Goal: Information Seeking & Learning: Learn about a topic

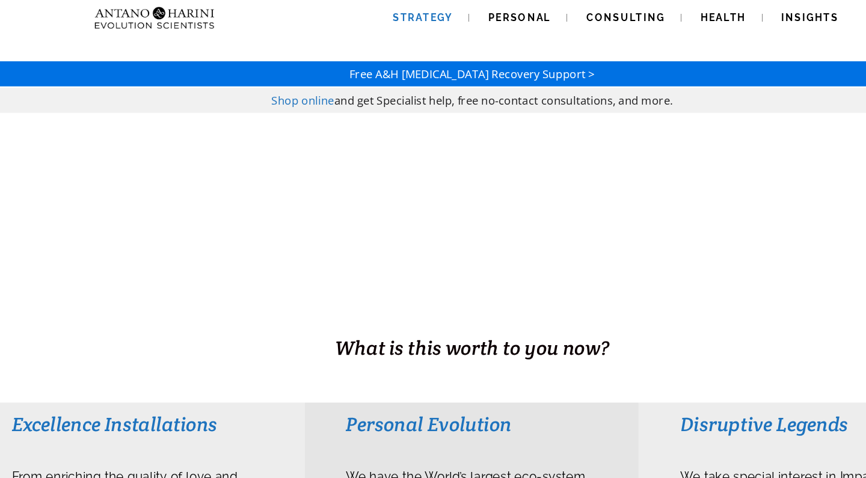
click at [380, 14] on span "Strategy" at bounding box center [391, 15] width 52 height 10
click at [152, 8] on img at bounding box center [158, 15] width 113 height 31
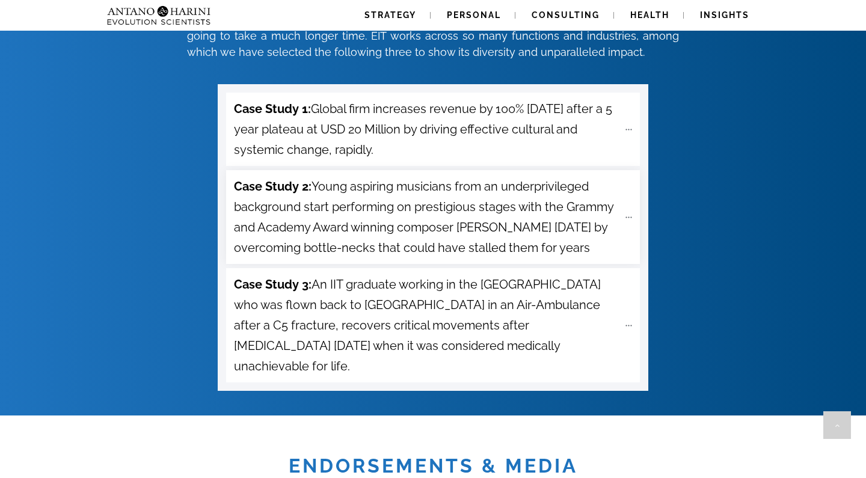
scroll to position [4318, 0]
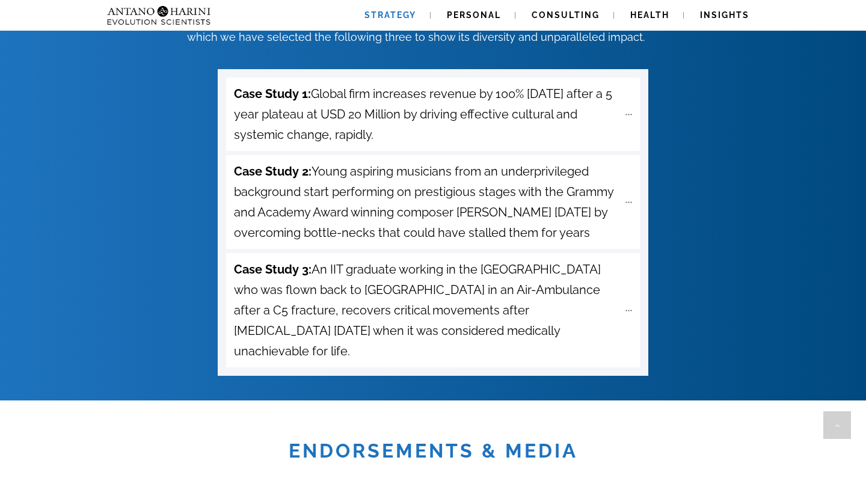
click at [388, 9] on link "Strategy" at bounding box center [390, 15] width 81 height 31
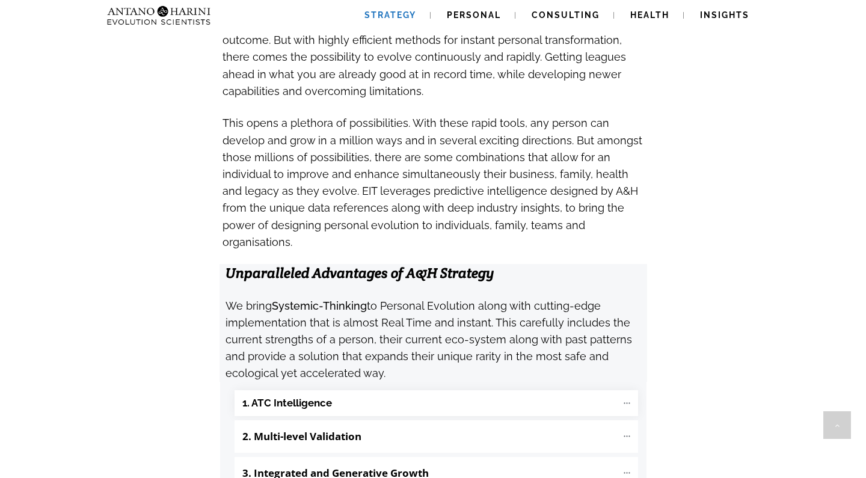
scroll to position [1084, 0]
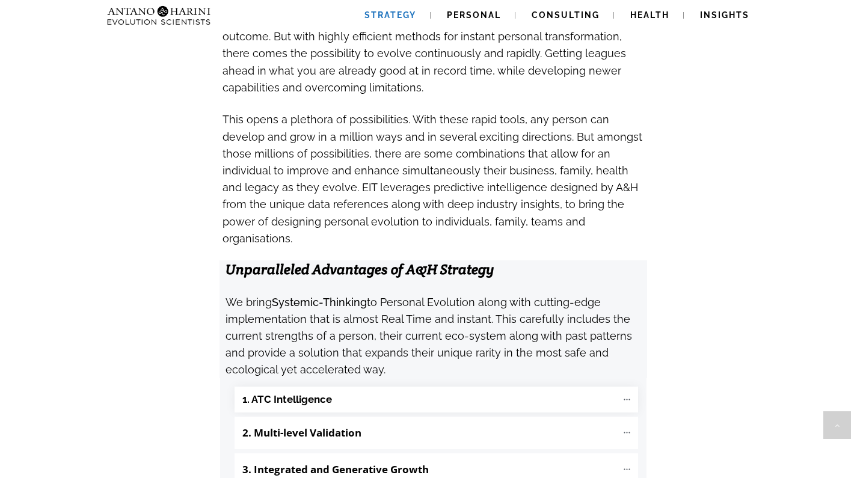
click at [292, 393] on b "1. ATC Intelligence" at bounding box center [287, 400] width 90 height 14
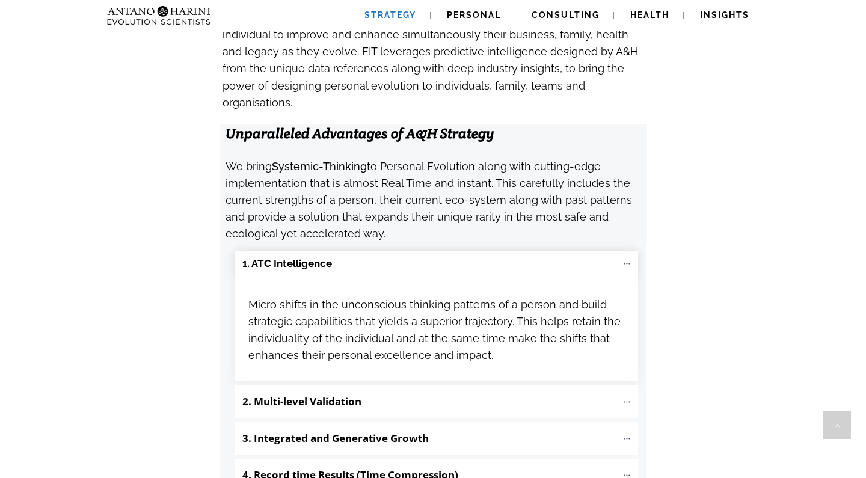
scroll to position [1273, 0]
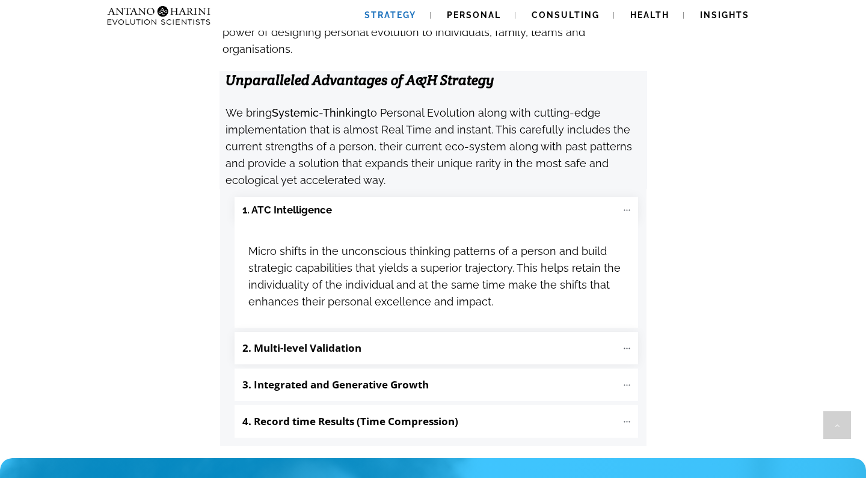
click at [382, 332] on "2. Multi-level Validation" at bounding box center [437, 348] width 404 height 32
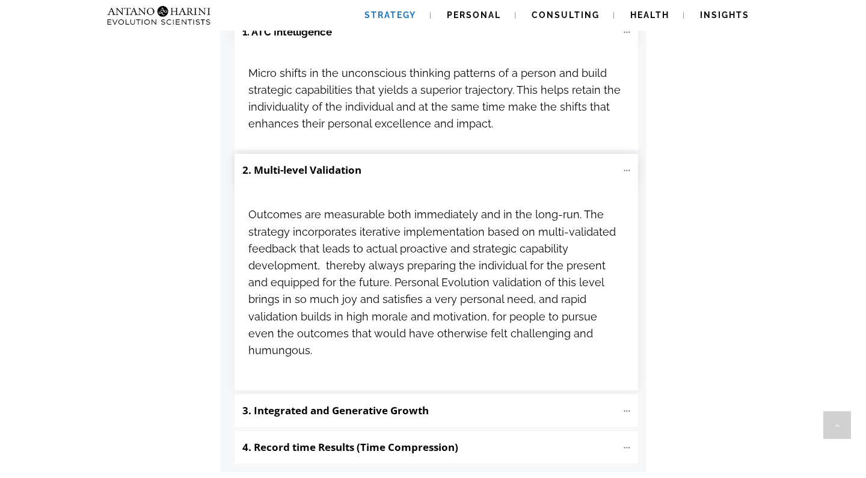
scroll to position [1461, 0]
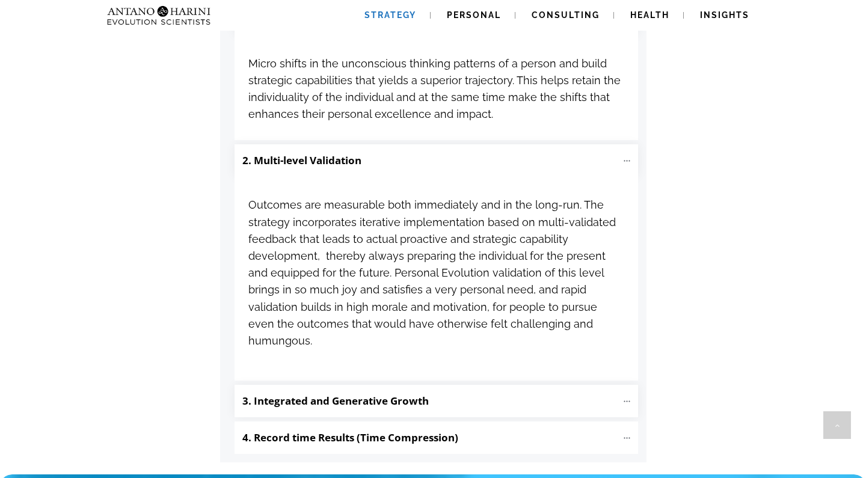
click at [345, 394] on b "3. Integrated and Generative Growth" at bounding box center [335, 401] width 187 height 14
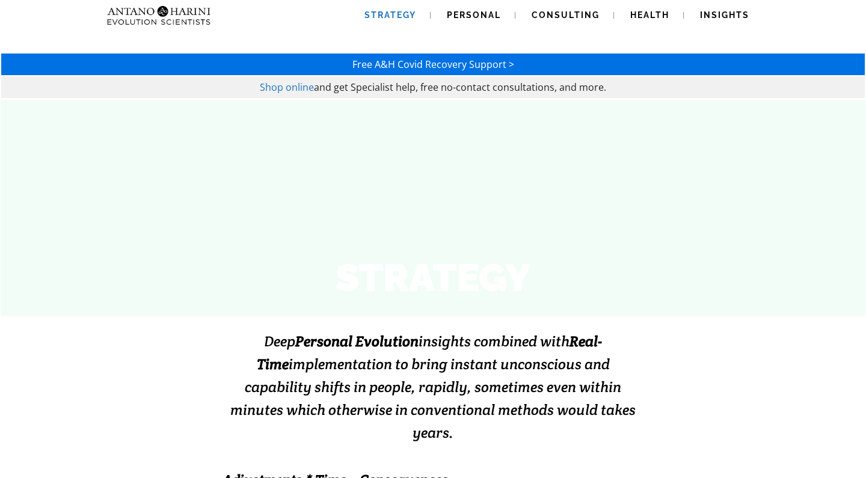
scroll to position [0, 0]
